Goal: Information Seeking & Learning: Stay updated

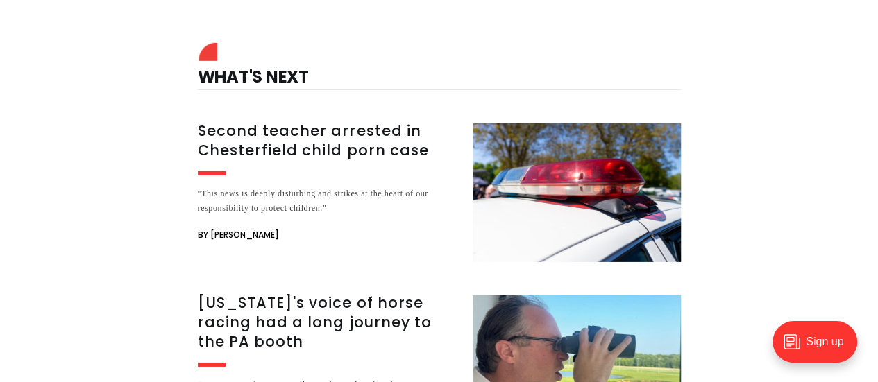
scroll to position [2185, 0]
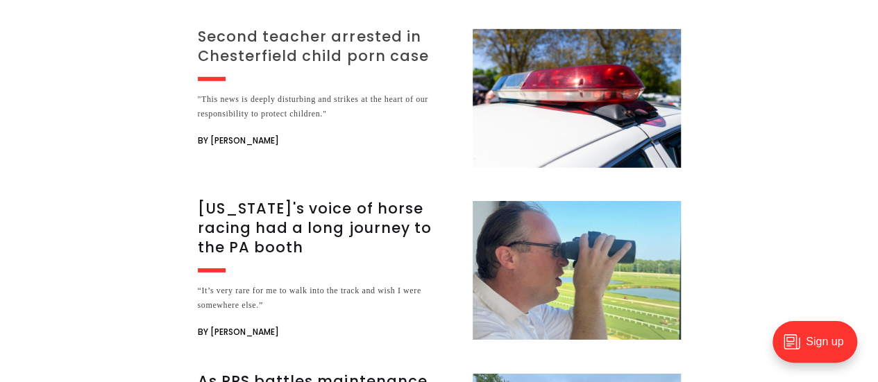
click at [412, 92] on div ""This news is deeply disturbing and strikes at the heart of our responsibility …" at bounding box center [327, 106] width 258 height 29
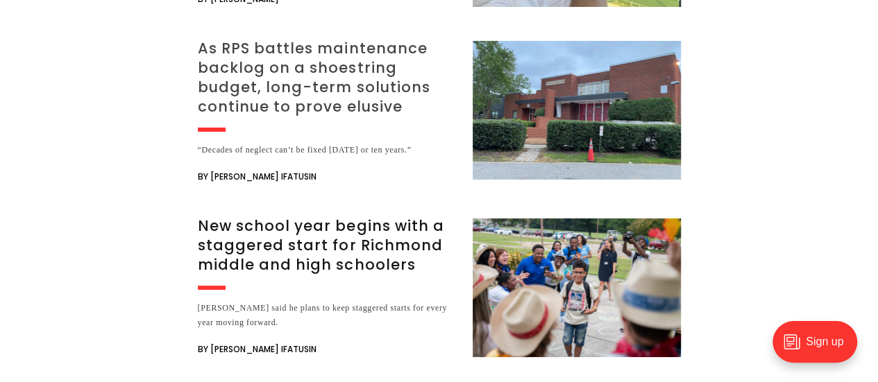
scroll to position [2523, 0]
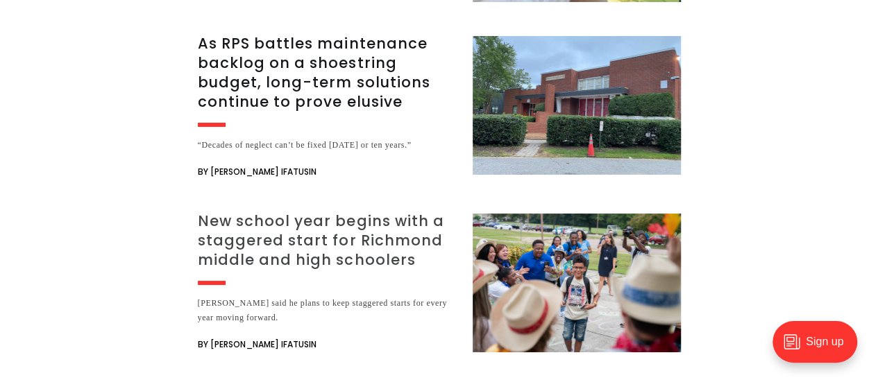
click at [312, 212] on h3 "New school year begins with a staggered start for Richmond middle and high scho…" at bounding box center [327, 241] width 258 height 58
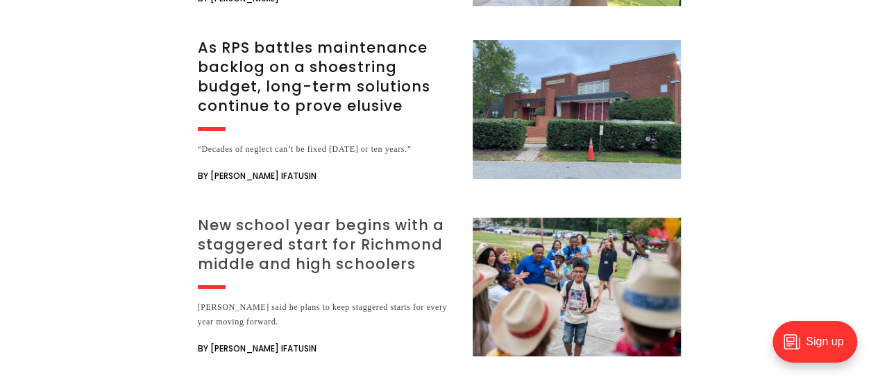
scroll to position [2390, 0]
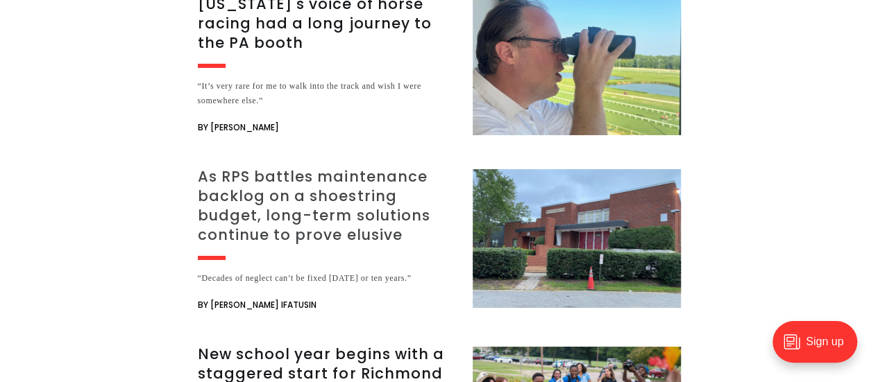
click at [239, 181] on h3 "As RPS battles maintenance backlog on a shoestring budget, long-term solutions …" at bounding box center [327, 206] width 258 height 78
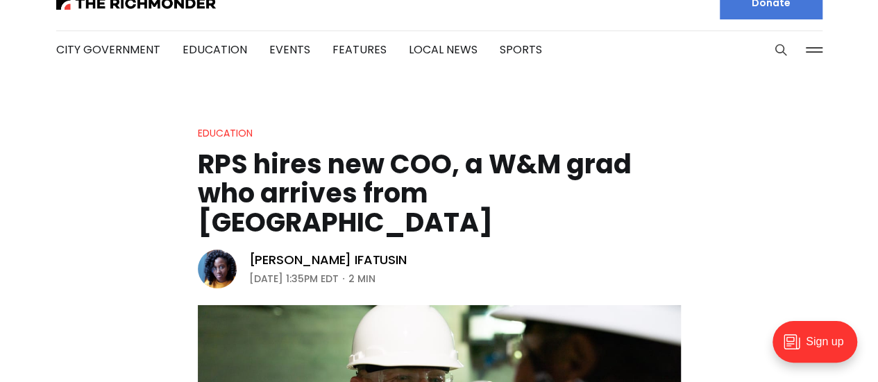
scroll to position [0, 0]
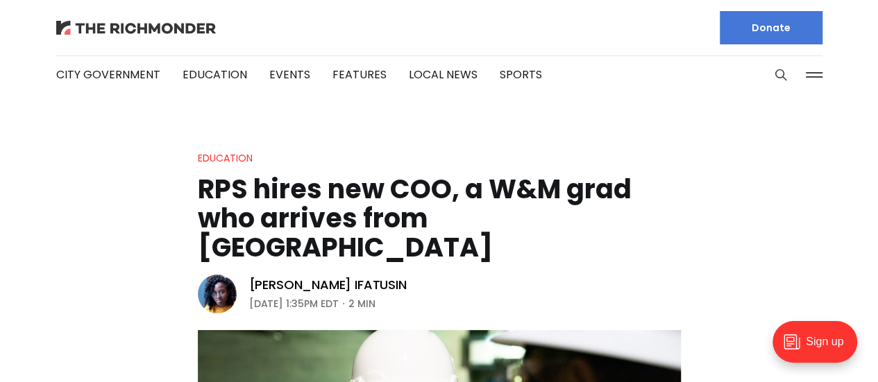
click at [137, 28] on img at bounding box center [136, 28] width 160 height 14
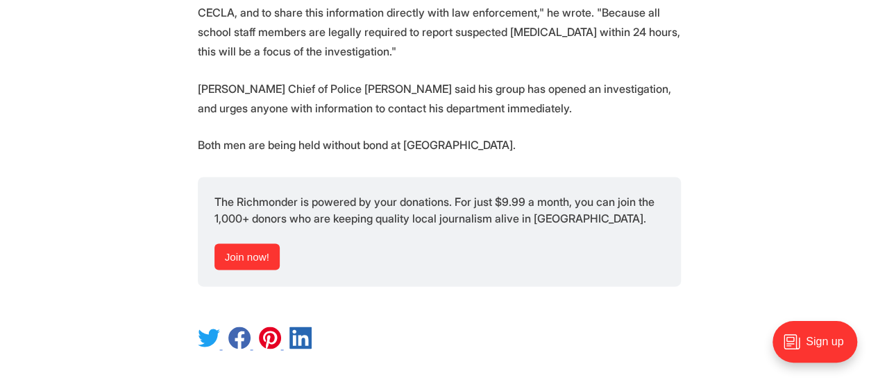
scroll to position [854, 0]
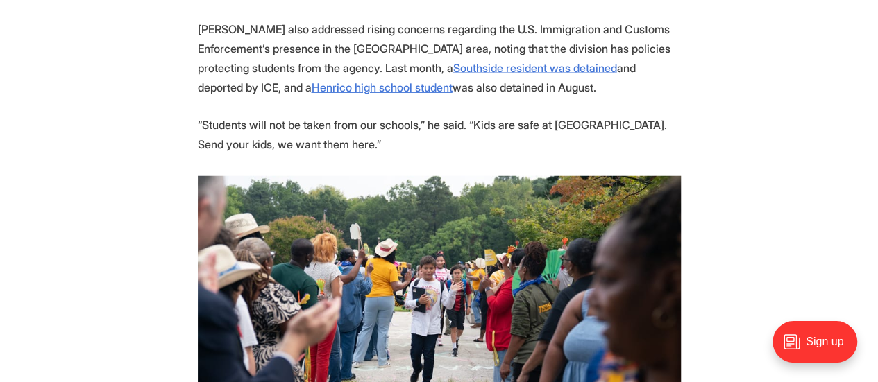
scroll to position [1783, 0]
click at [312, 180] on img at bounding box center [439, 337] width 483 height 322
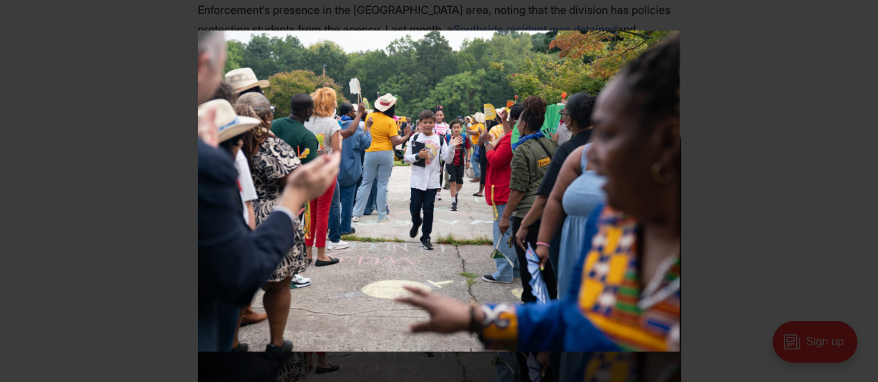
scroll to position [1821, 0]
click at [132, 208] on div at bounding box center [439, 191] width 878 height 382
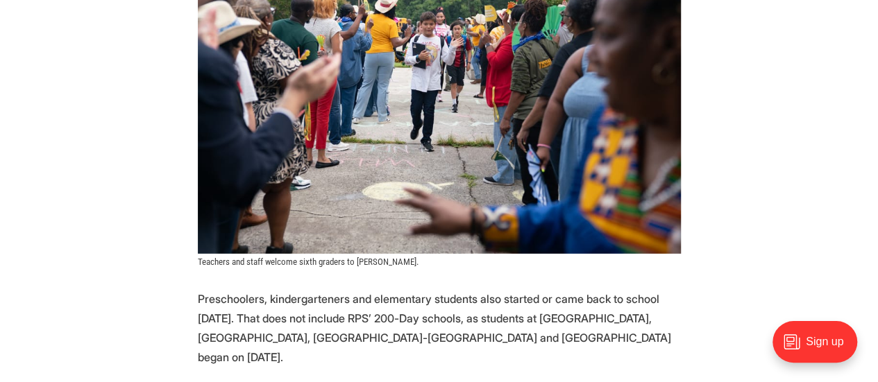
scroll to position [1950, 0]
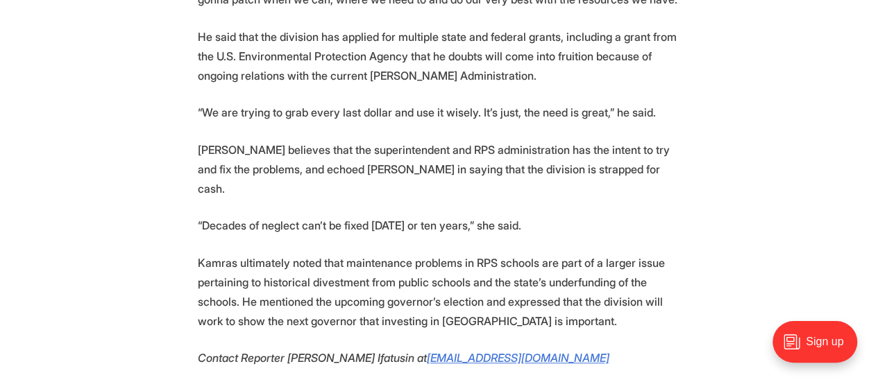
scroll to position [2949, 0]
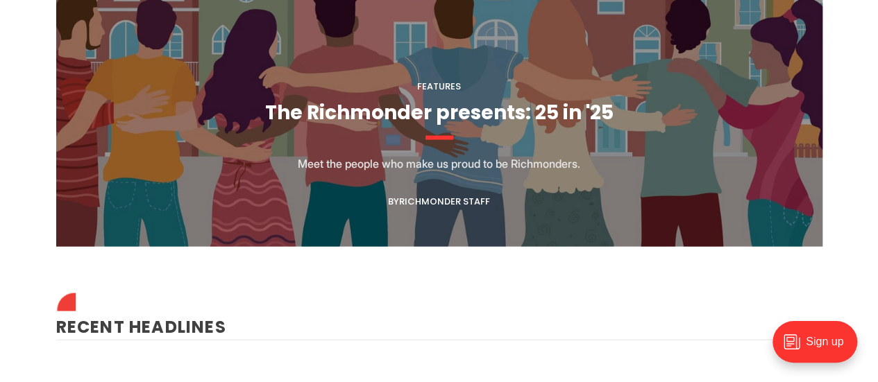
scroll to position [1290, 0]
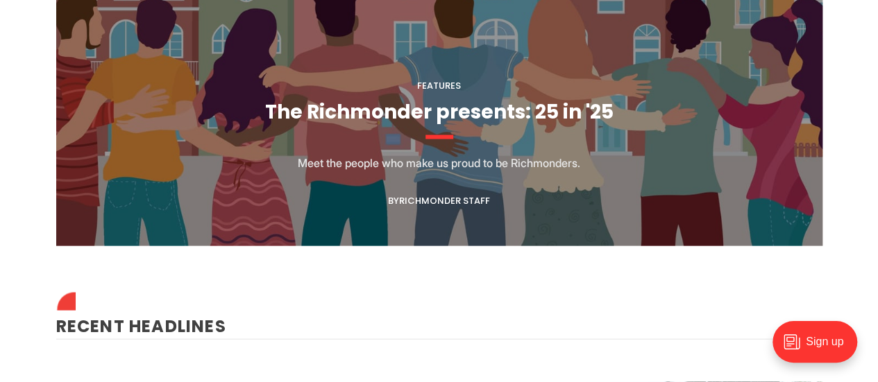
click at [490, 86] on figcaption "Features The Richmonder presents: 25 in '25 Meet the people who make us proud t…" at bounding box center [439, 54] width 766 height 382
click at [472, 107] on link "The Richmonder presents: 25 in '25" at bounding box center [439, 111] width 348 height 27
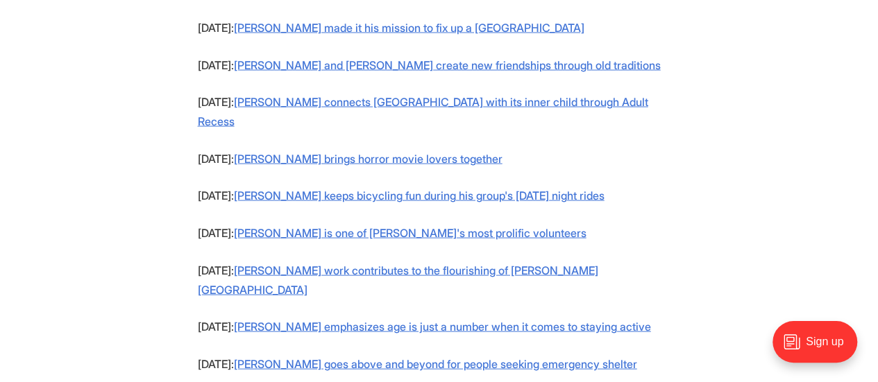
scroll to position [1327, 0]
